Goal: Information Seeking & Learning: Learn about a topic

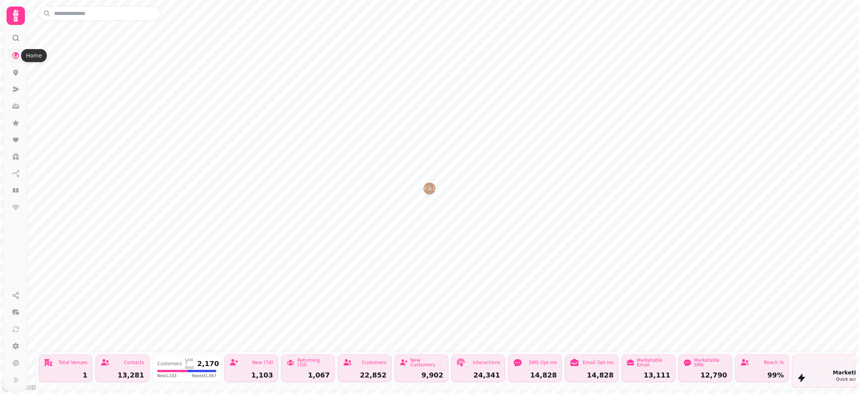
click at [15, 54] on icon at bounding box center [15, 55] width 7 height 7
click at [16, 12] on icon at bounding box center [15, 16] width 5 height 12
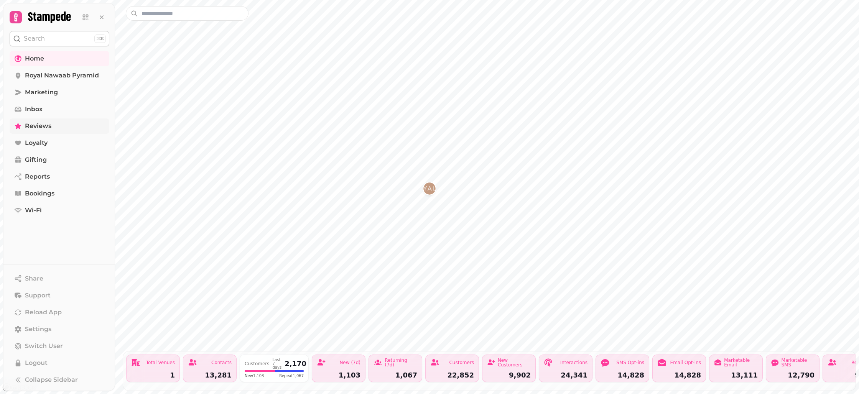
click at [43, 125] on span "Reviews" at bounding box center [38, 126] width 26 height 9
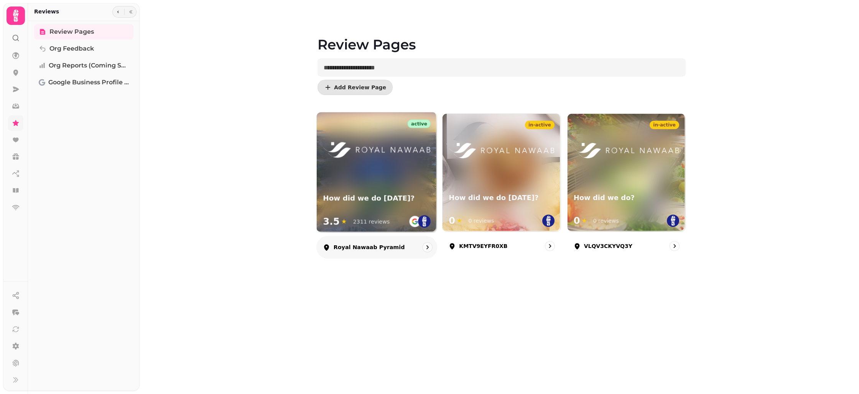
click at [402, 166] on div at bounding box center [377, 143] width 120 height 63
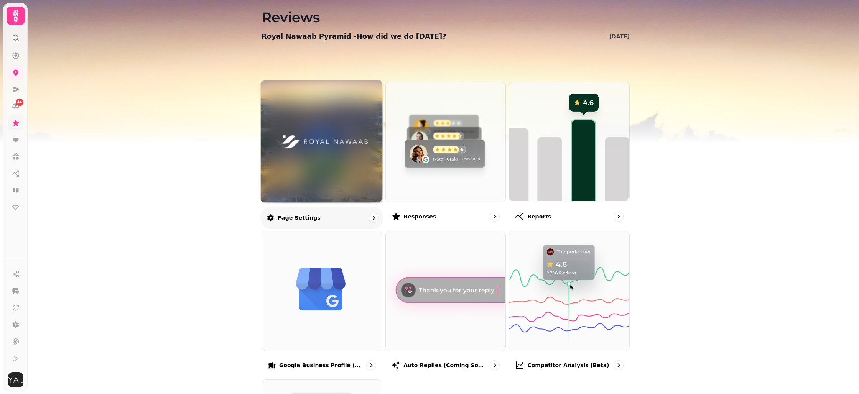
scroll to position [10, 0]
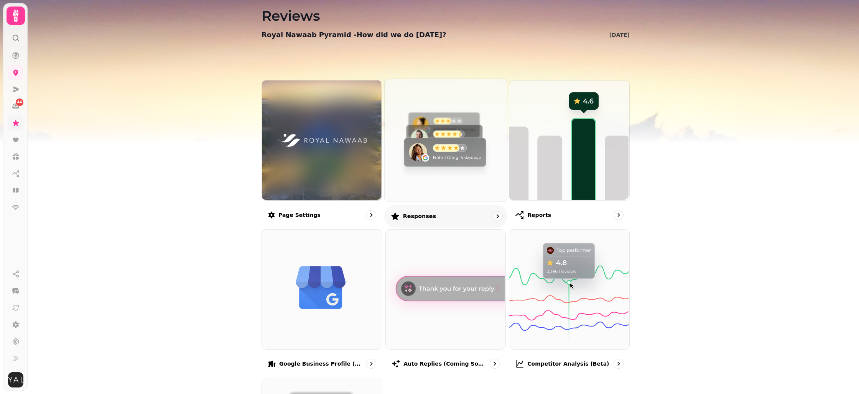
click at [426, 166] on img at bounding box center [445, 139] width 122 height 122
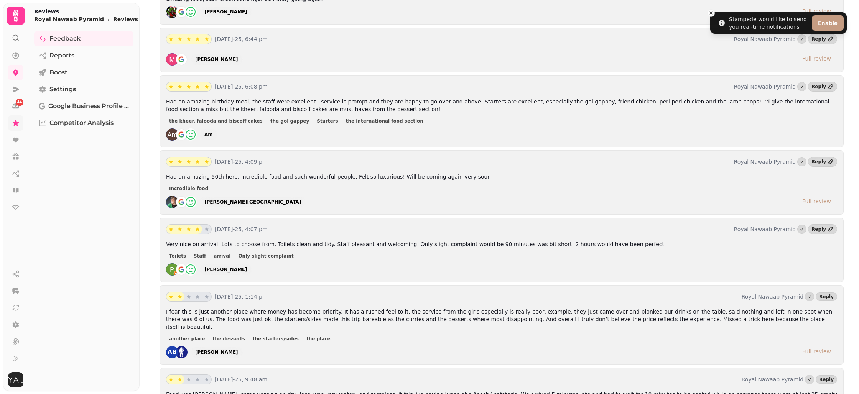
scroll to position [2021, 0]
